Goal: Task Accomplishment & Management: Use online tool/utility

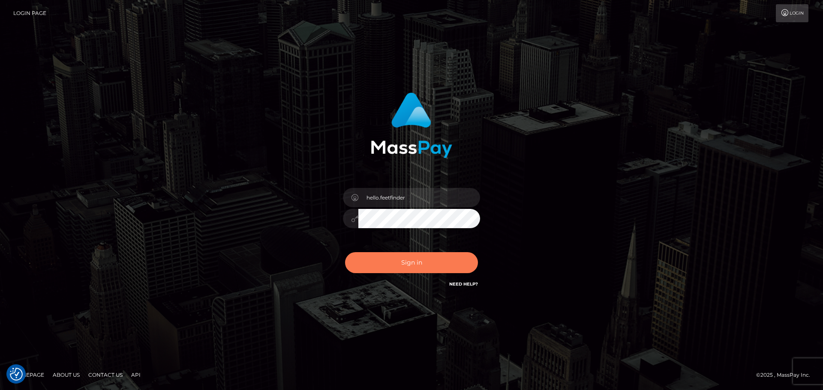
click at [361, 268] on button "Sign in" at bounding box center [411, 262] width 133 height 21
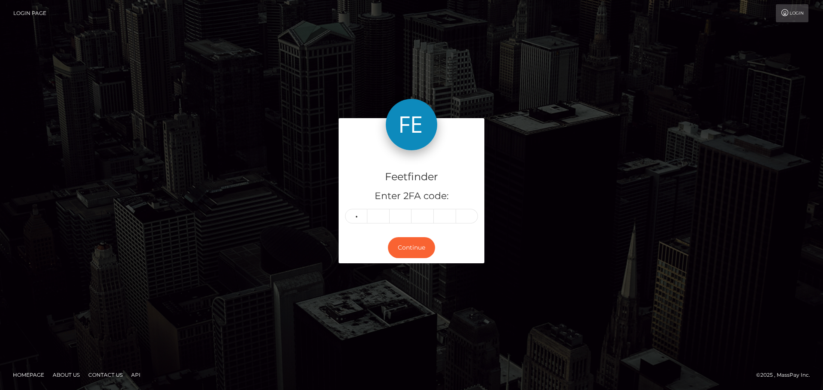
type input "5"
type input "3"
type input "7"
type input "6"
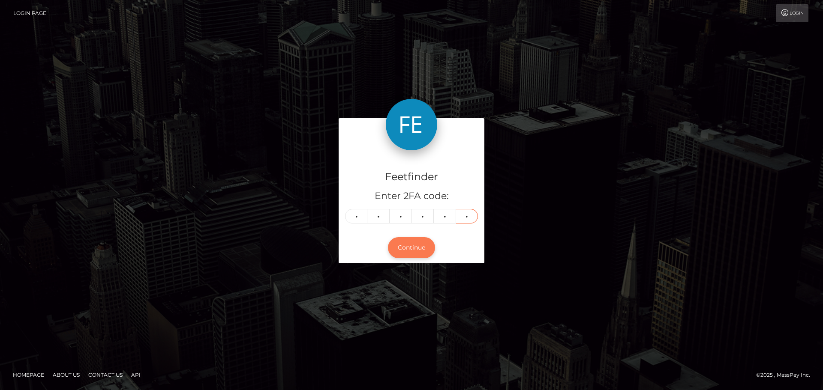
type input "4"
click at [419, 246] on button "Continue" at bounding box center [411, 247] width 47 height 21
click at [411, 245] on button "Continue" at bounding box center [411, 247] width 47 height 21
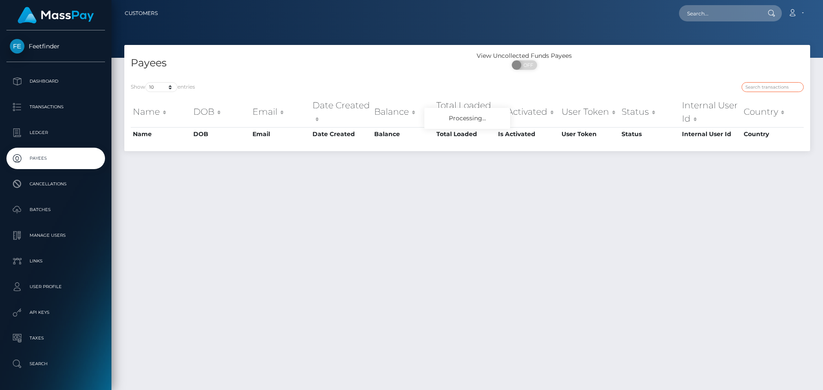
click at [766, 88] on input "search" at bounding box center [772, 87] width 62 height 10
paste input "c53abba8-912d-11f0-bd85-0694aced620b"
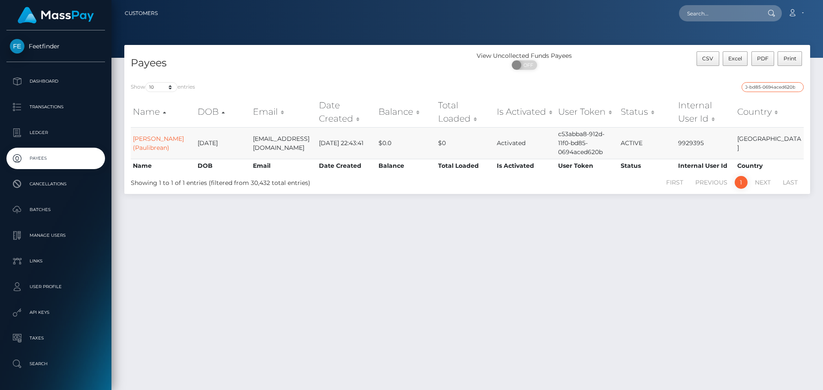
type input "c53abba8-912d-11f0-bd85-0694aced620b"
